Goal: Task Accomplishment & Management: Manage account settings

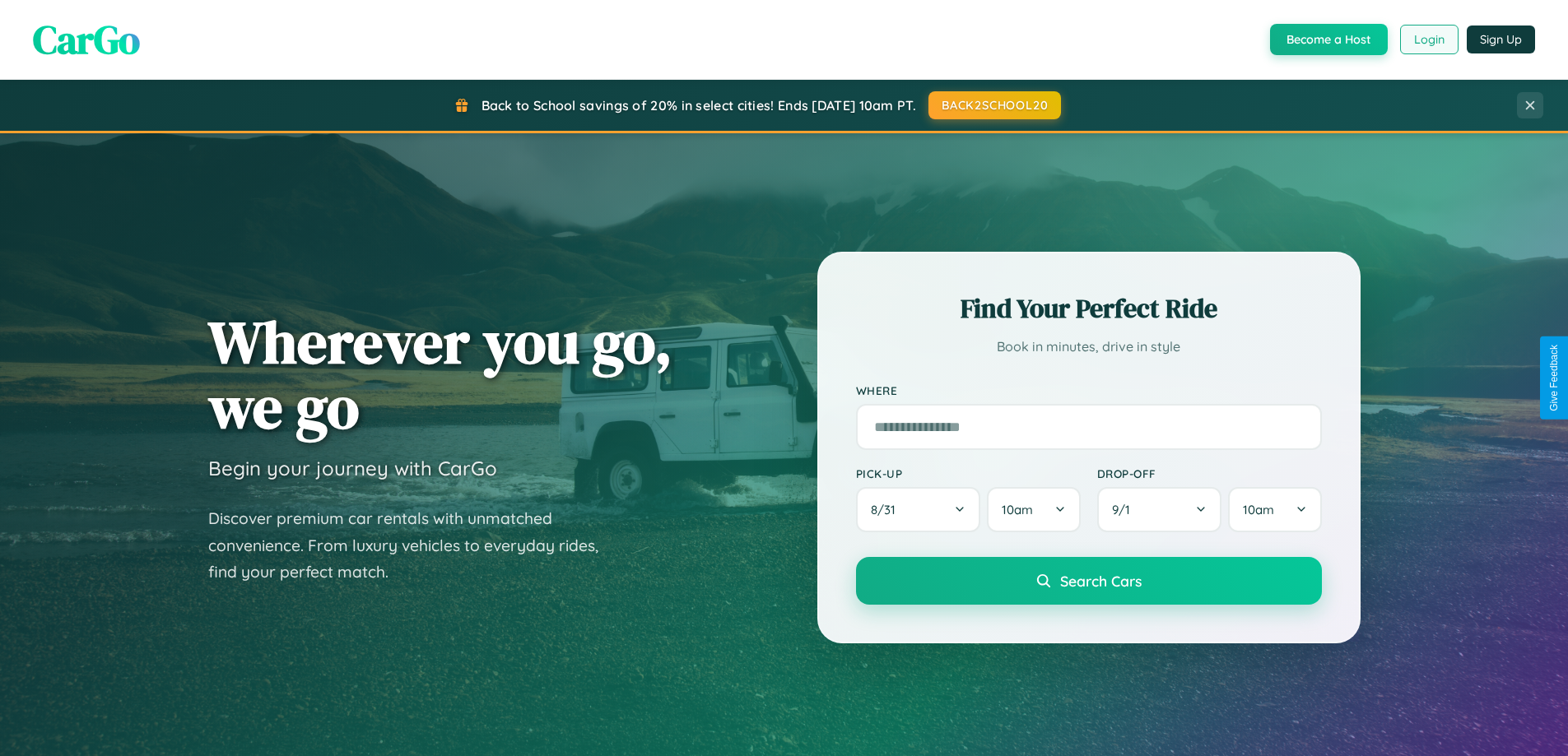
click at [1428, 40] on button "Login" at bounding box center [1429, 39] width 58 height 29
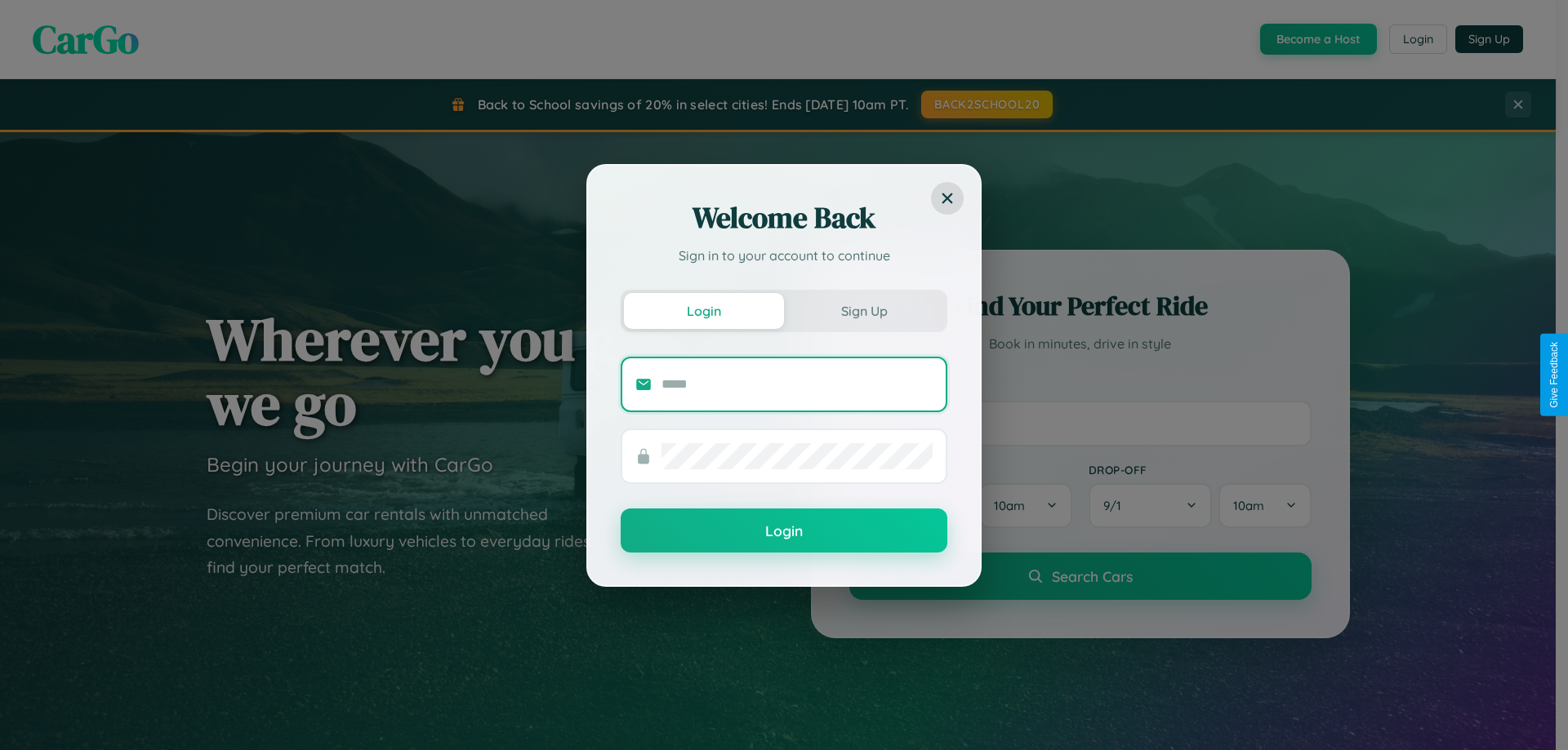
click at [797, 384] on input "text" at bounding box center [797, 384] width 271 height 26
type input "**********"
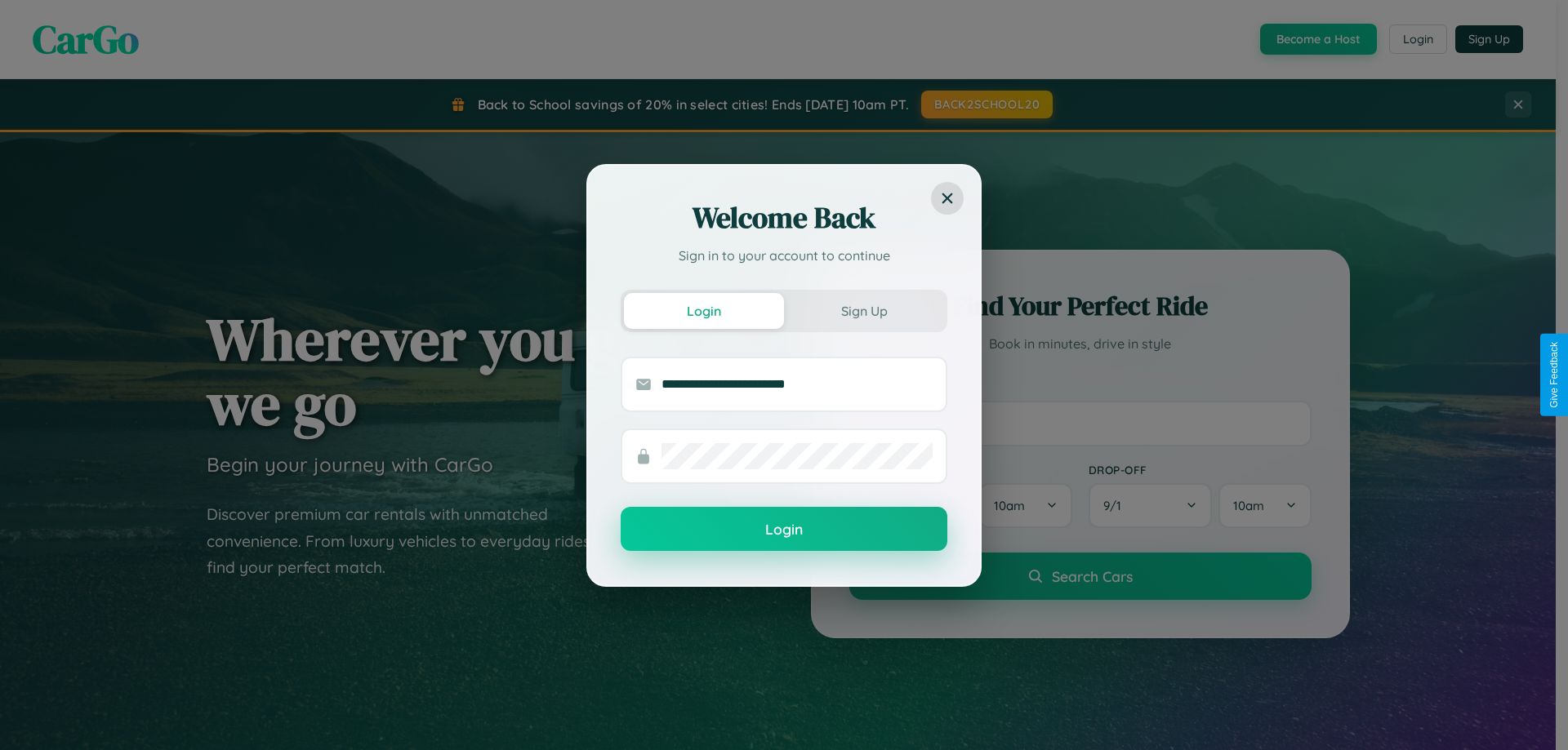
click at [784, 530] on button "Login" at bounding box center [784, 529] width 327 height 44
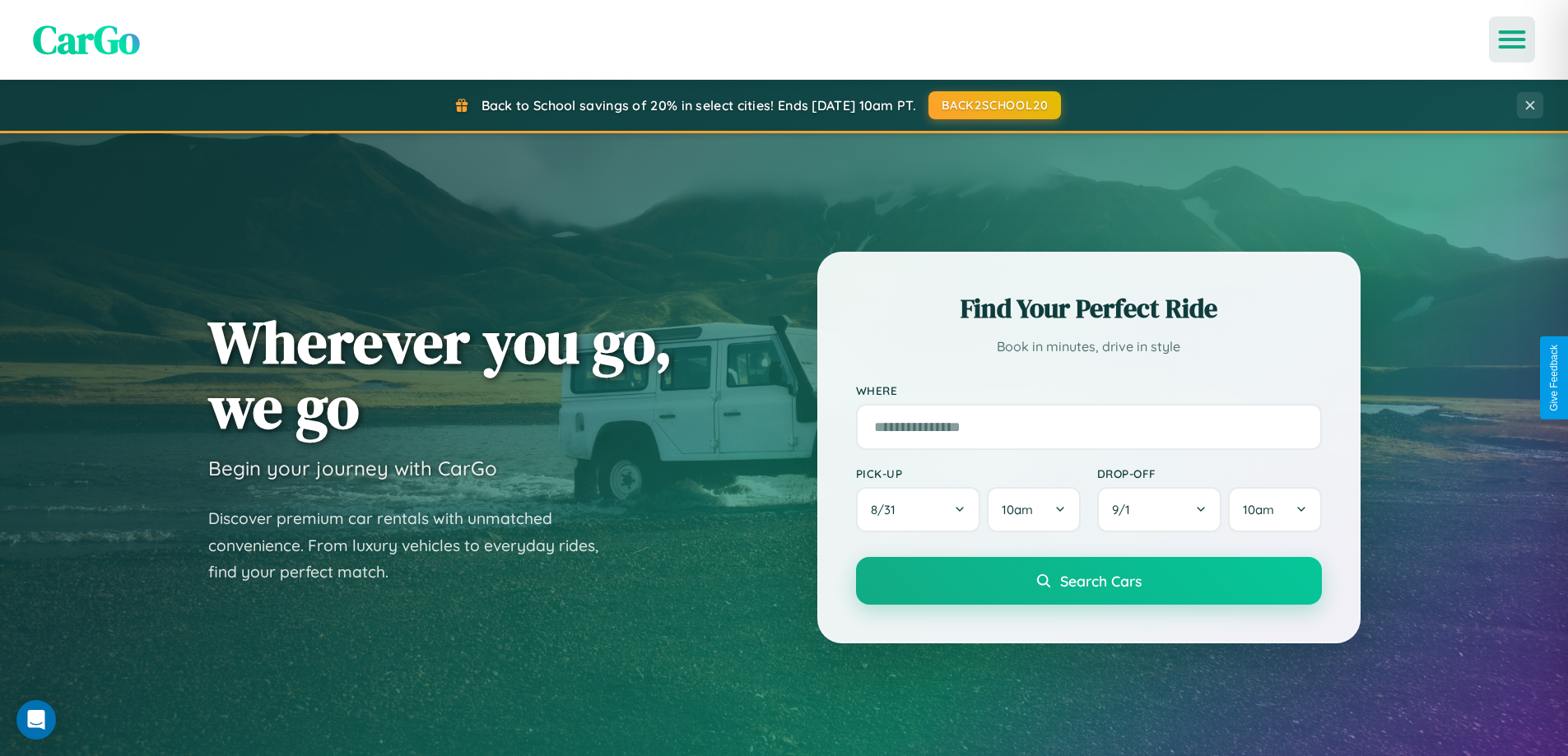
click at [1512, 40] on icon "Open menu" at bounding box center [1512, 40] width 24 height 15
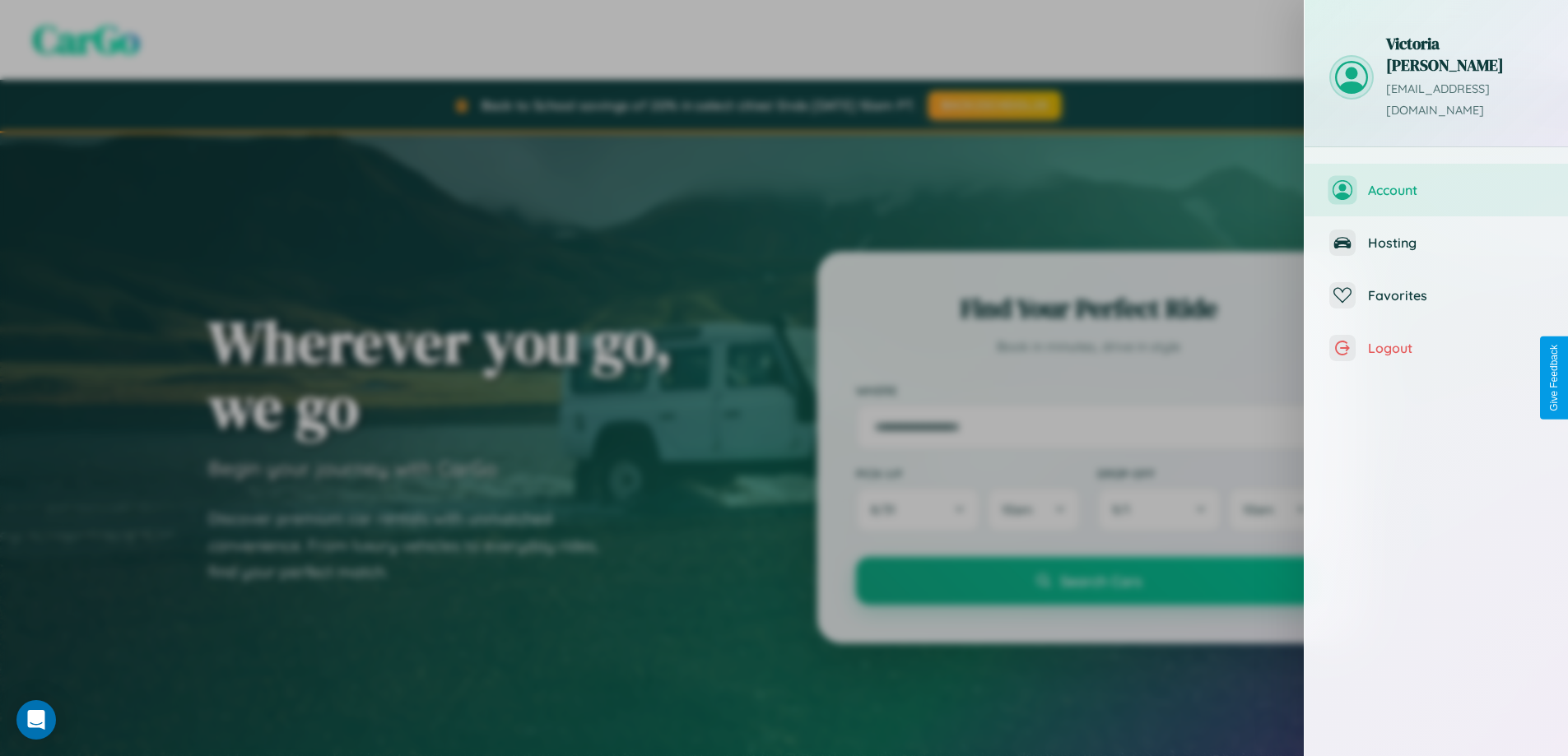
click at [1437, 182] on span "Account" at bounding box center [1456, 190] width 175 height 17
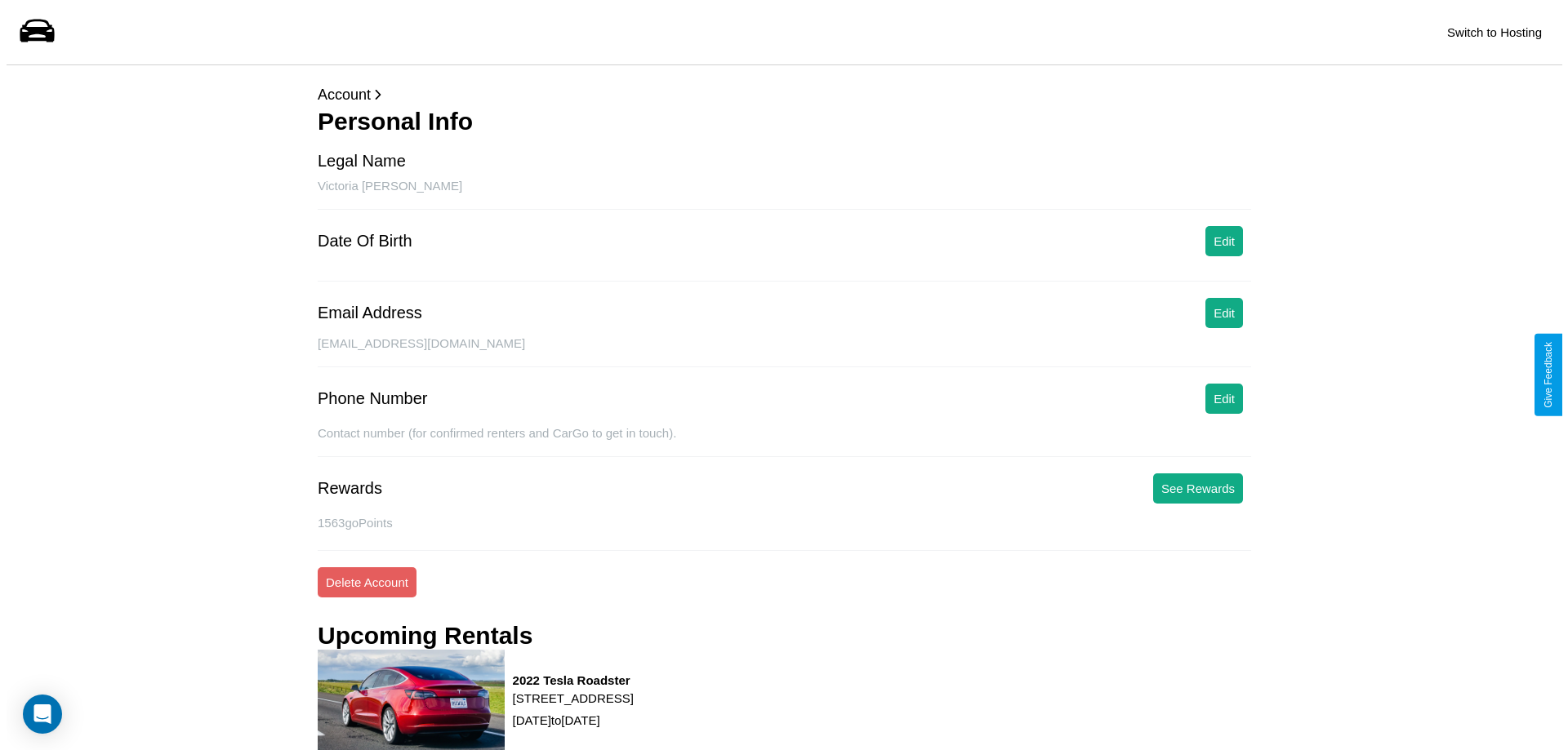
scroll to position [207, 0]
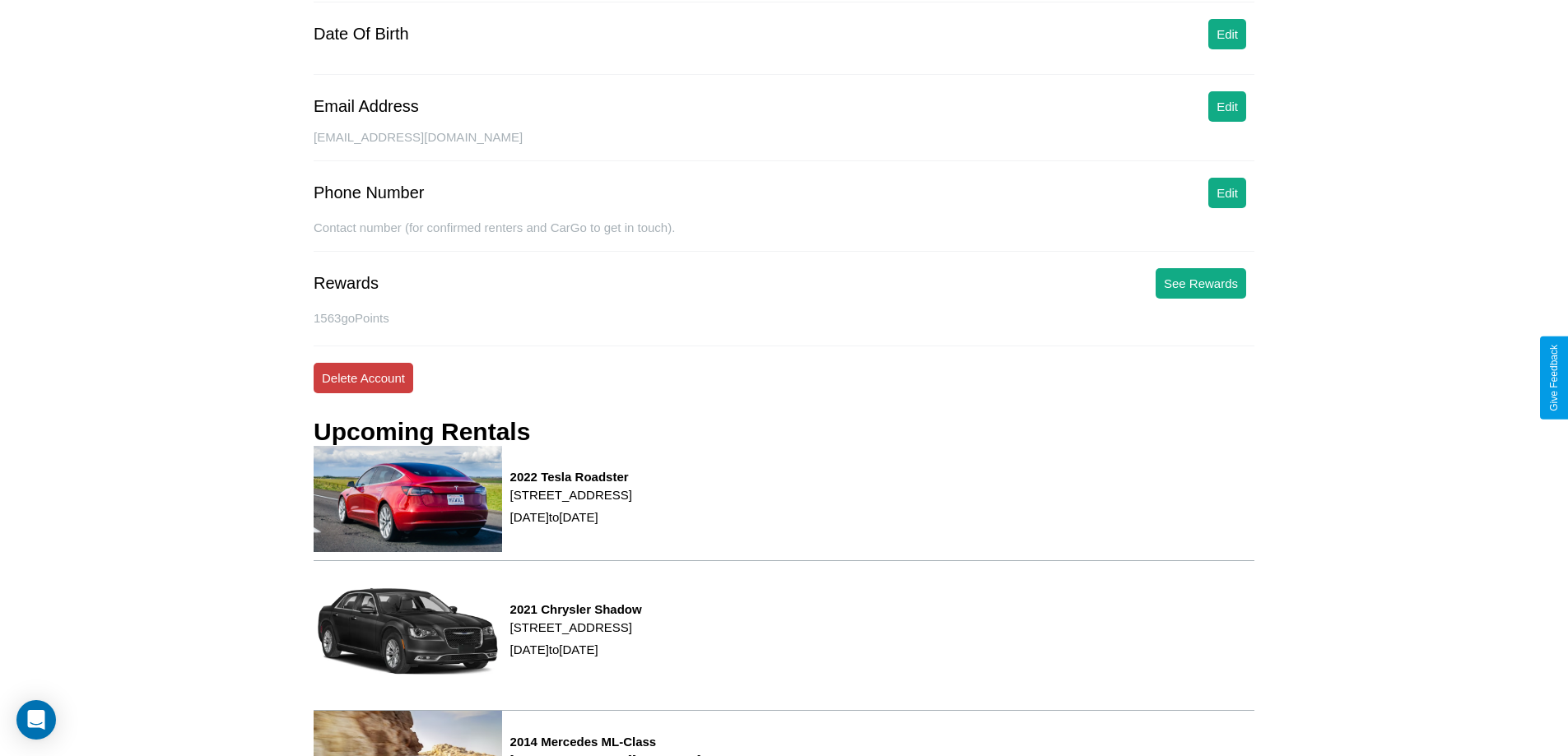
click at [363, 378] on button "Delete Account" at bounding box center [363, 378] width 99 height 30
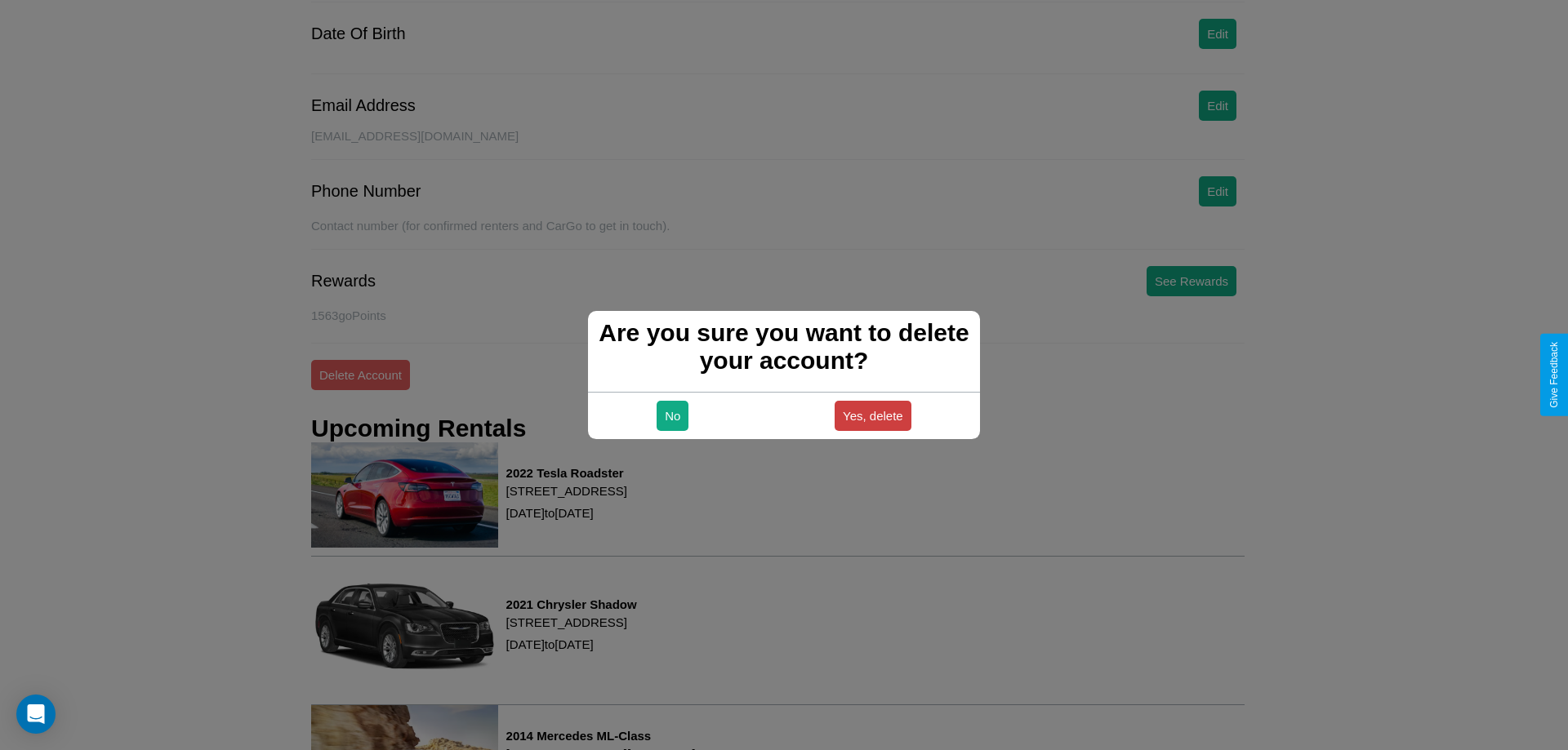
click at [872, 416] on button "Yes, delete" at bounding box center [873, 416] width 77 height 30
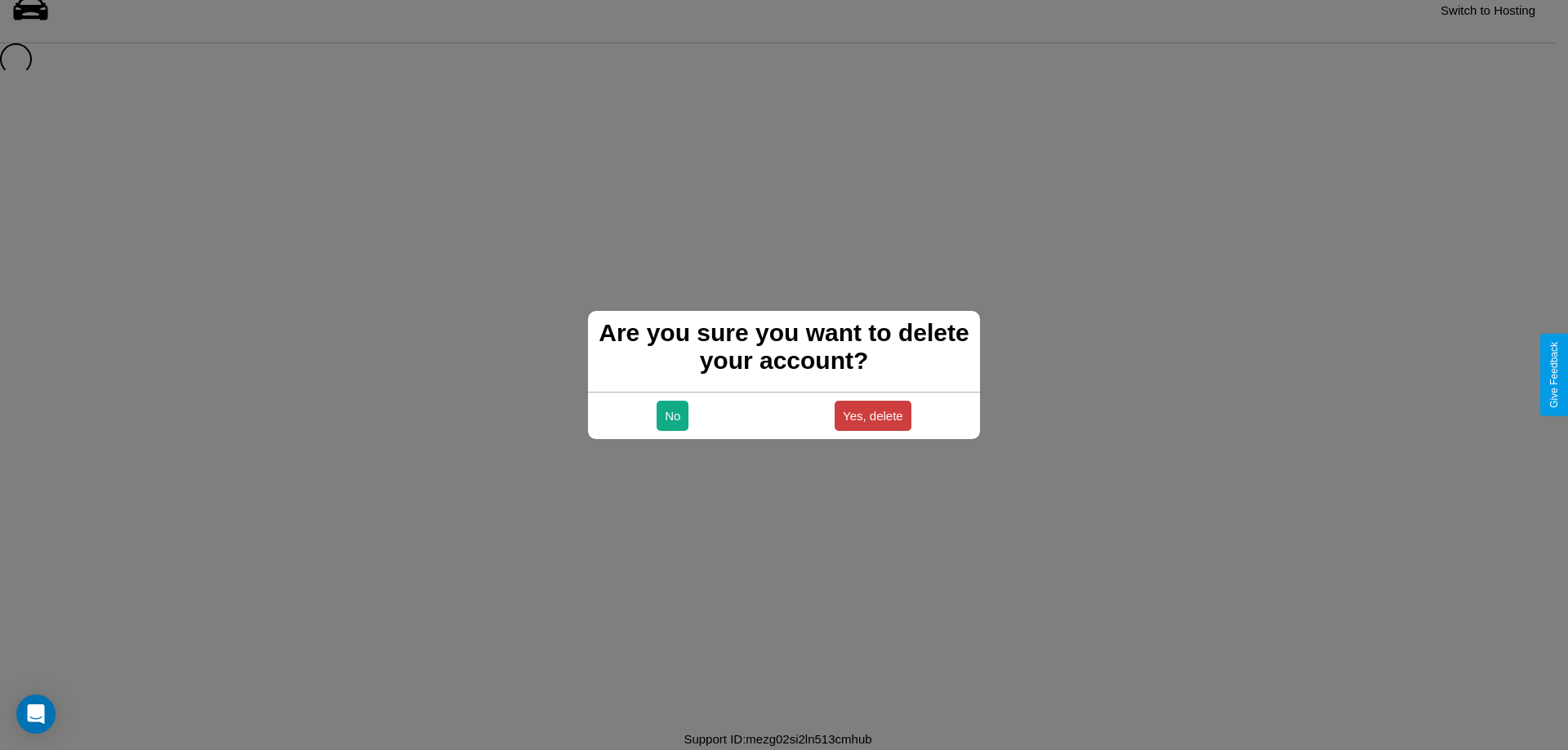
scroll to position [22, 0]
